Goal: Information Seeking & Learning: Learn about a topic

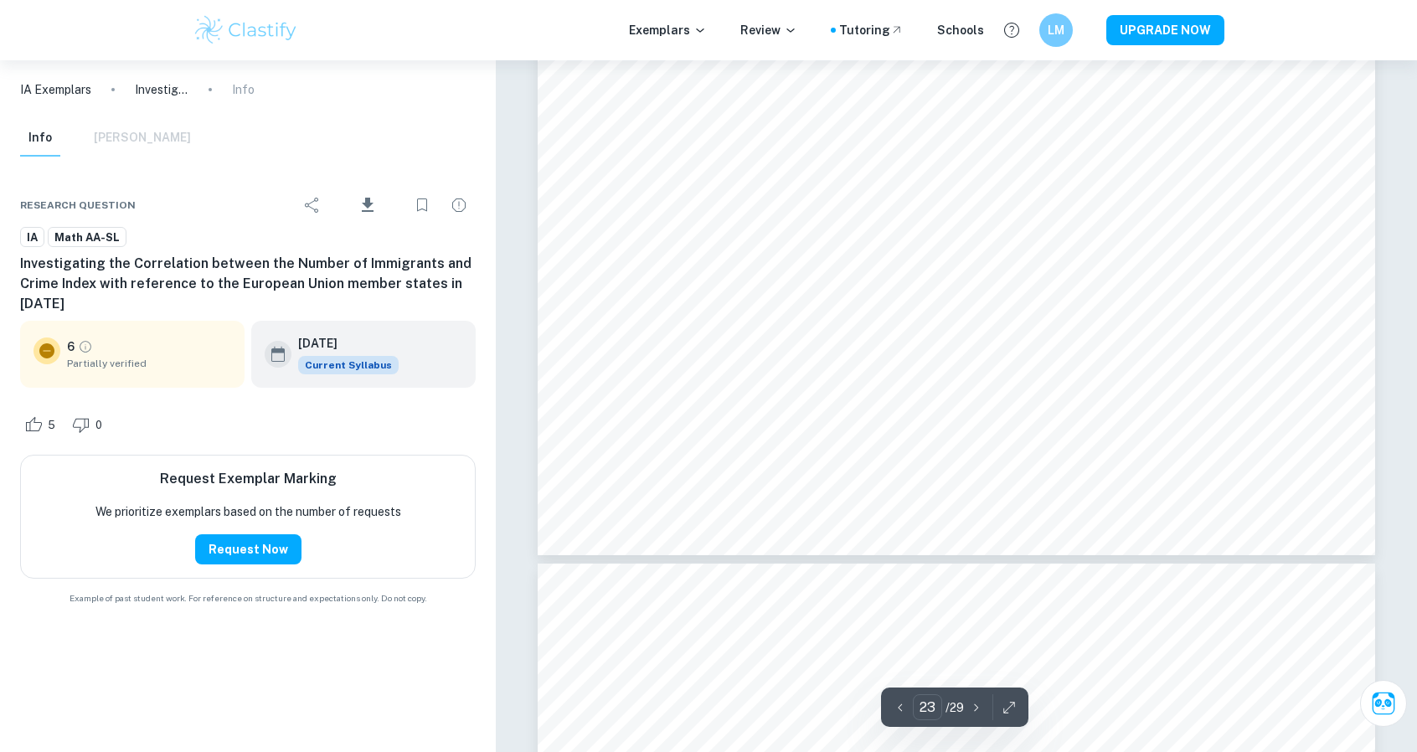
scroll to position [27544, 0]
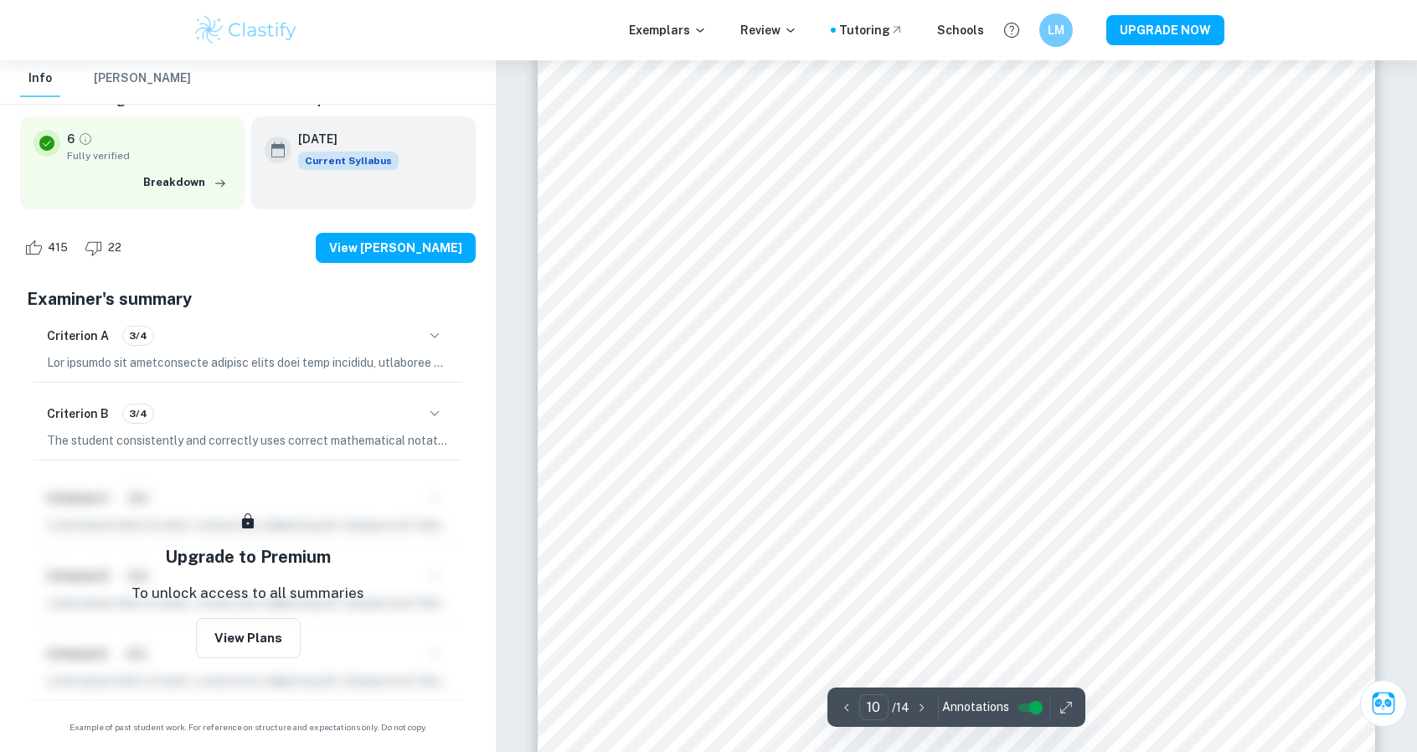
scroll to position [11480, 0]
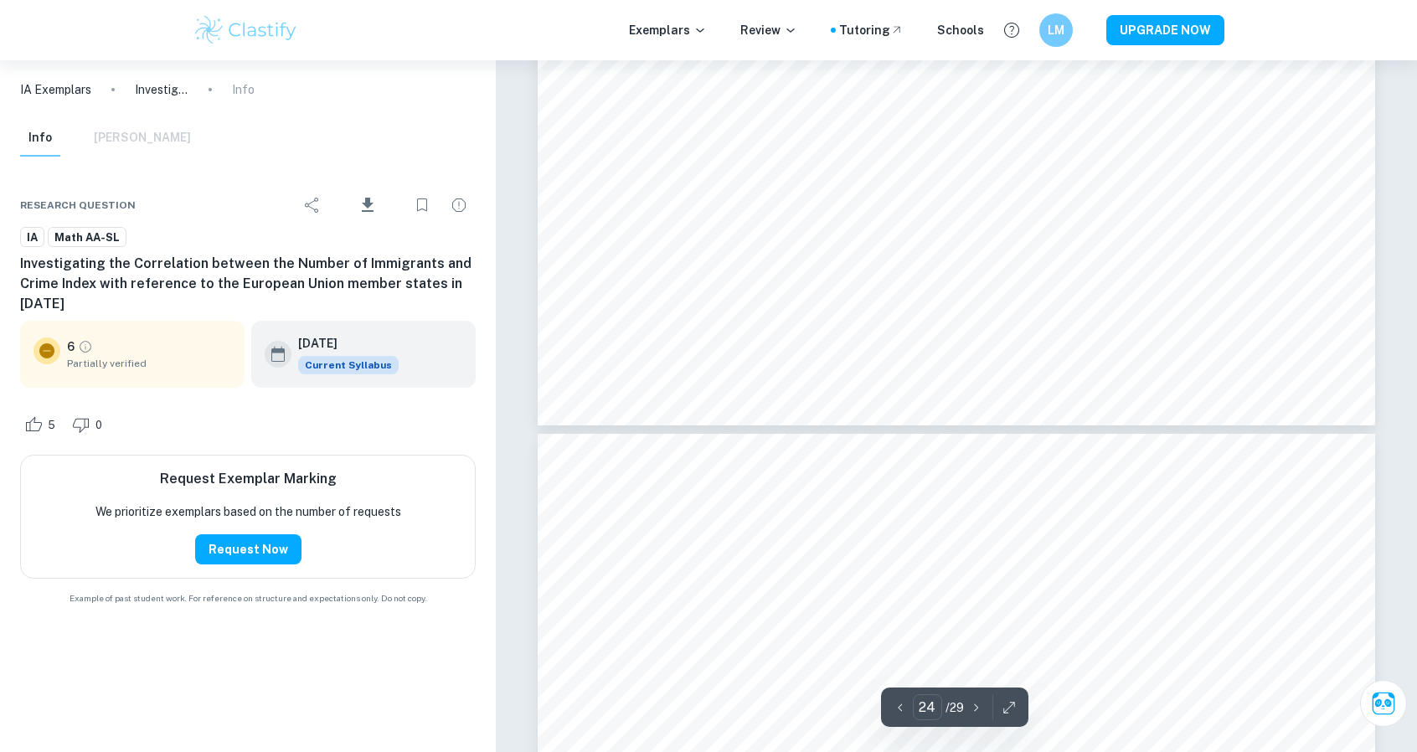
scroll to position [27879, 0]
